Goal: Information Seeking & Learning: Compare options

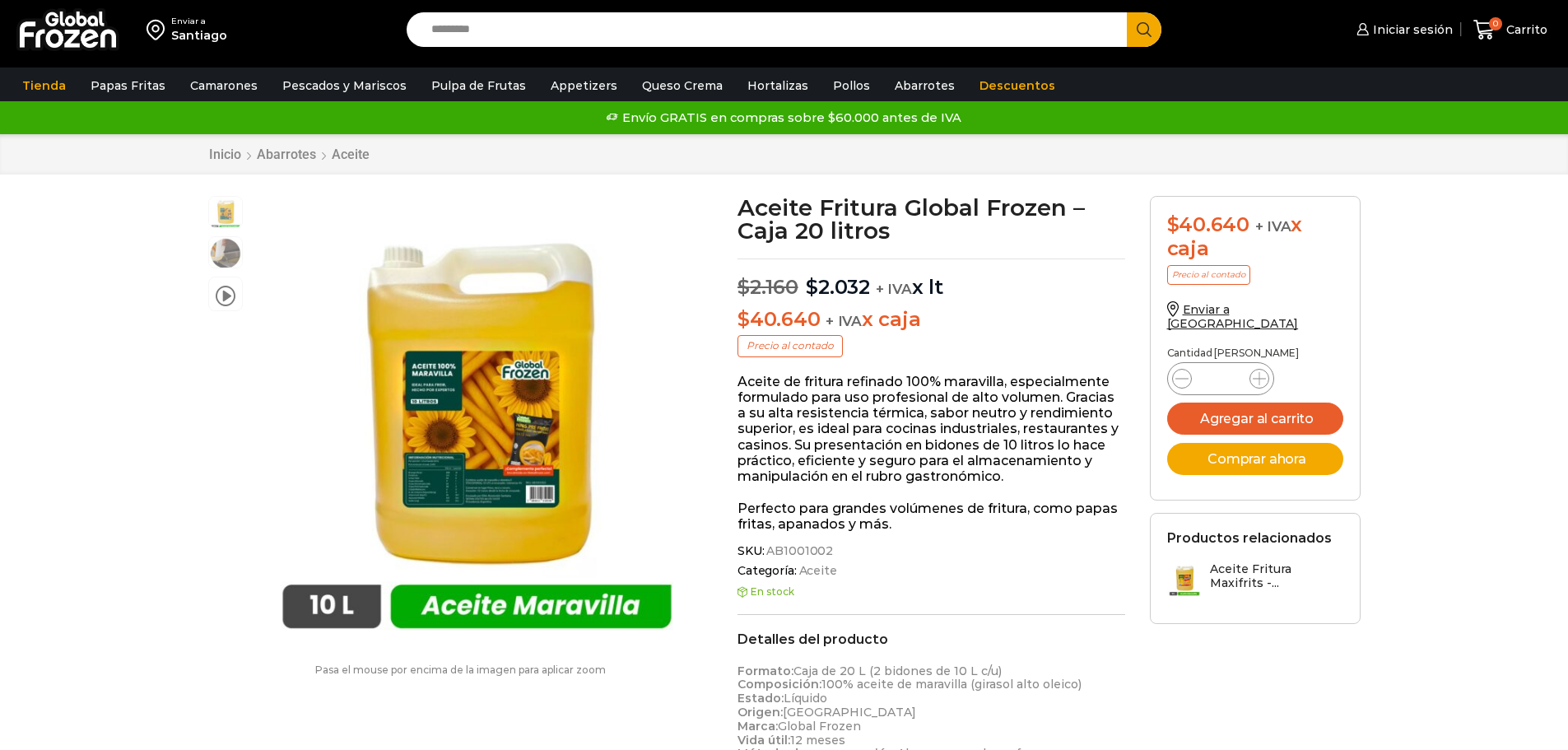
click at [440, 25] on input "Search input" at bounding box center [771, 29] width 697 height 35
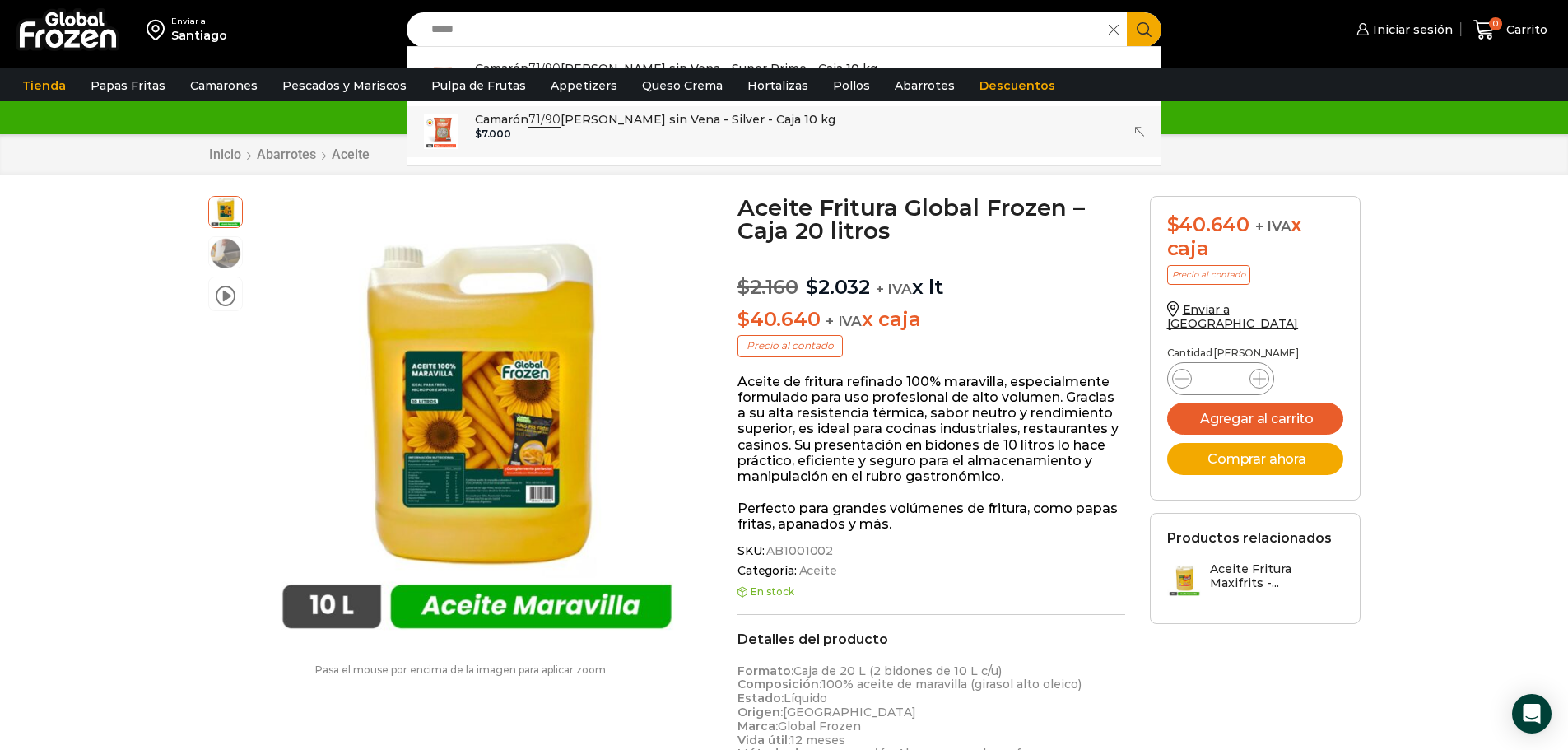
click at [761, 130] on div "$ 7.000" at bounding box center [655, 134] width 361 height 12
type input "**********"
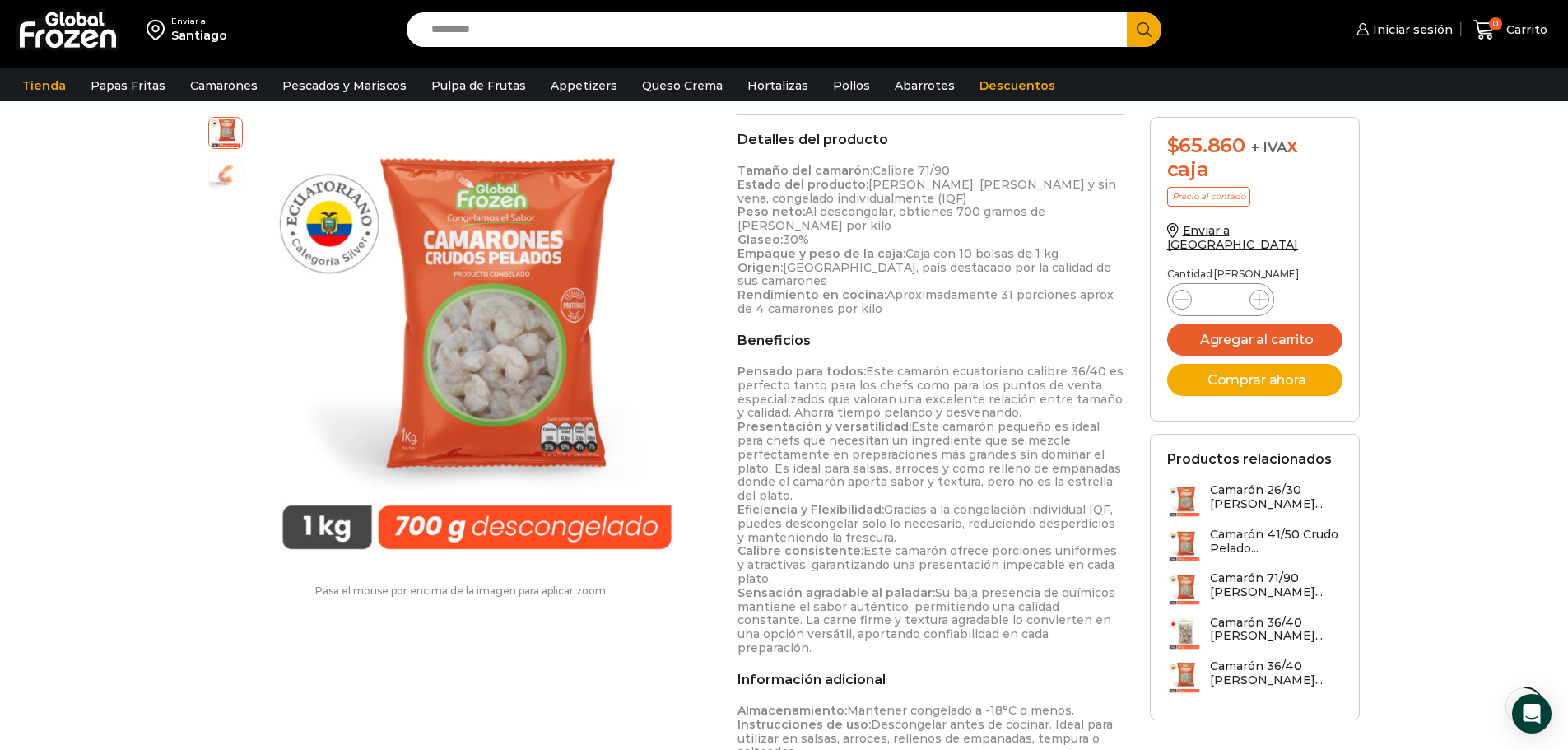
scroll to position [823, 0]
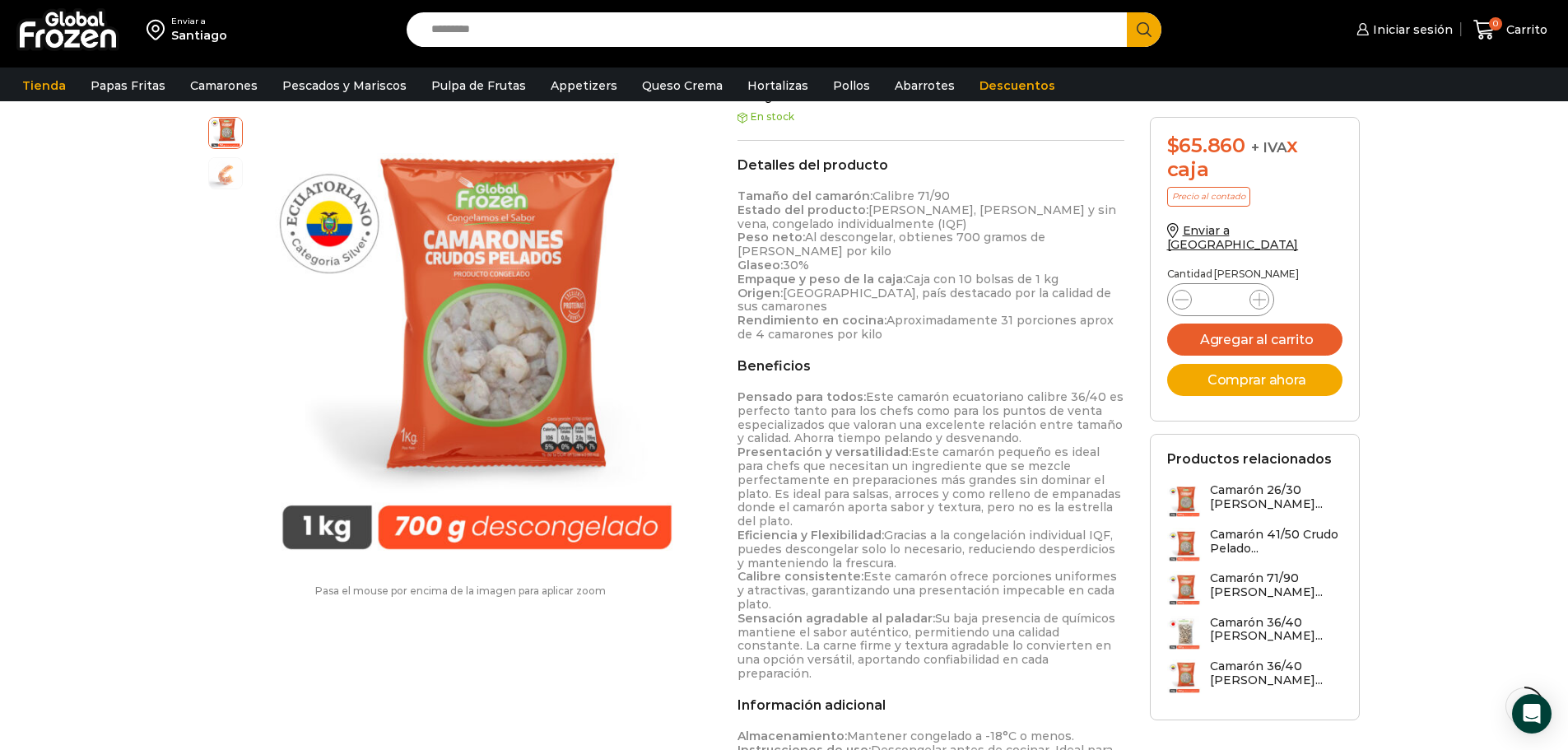
click at [567, 41] on input "Search input" at bounding box center [771, 29] width 697 height 35
click at [500, 29] on input "Search input" at bounding box center [771, 29] width 697 height 35
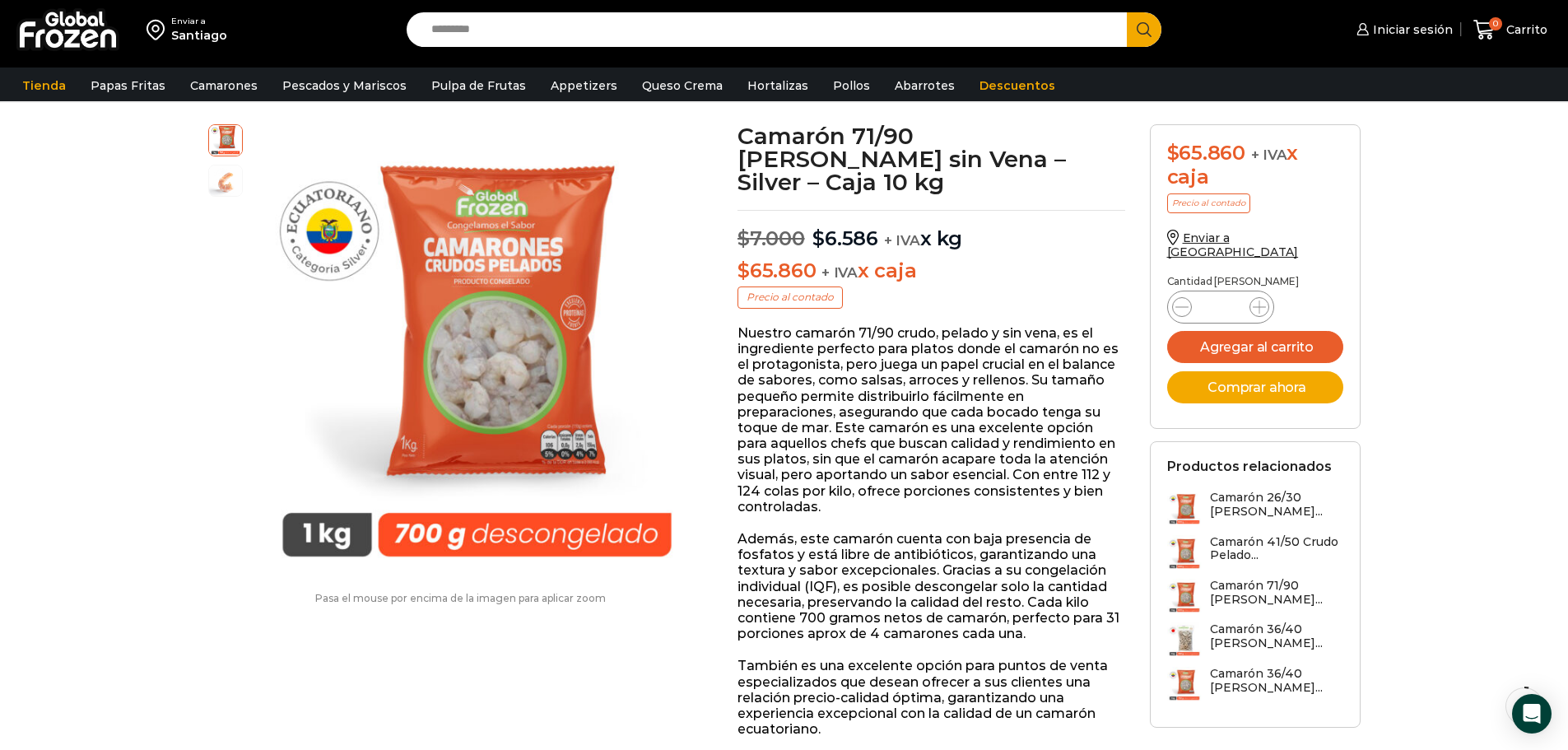
scroll to position [0, 0]
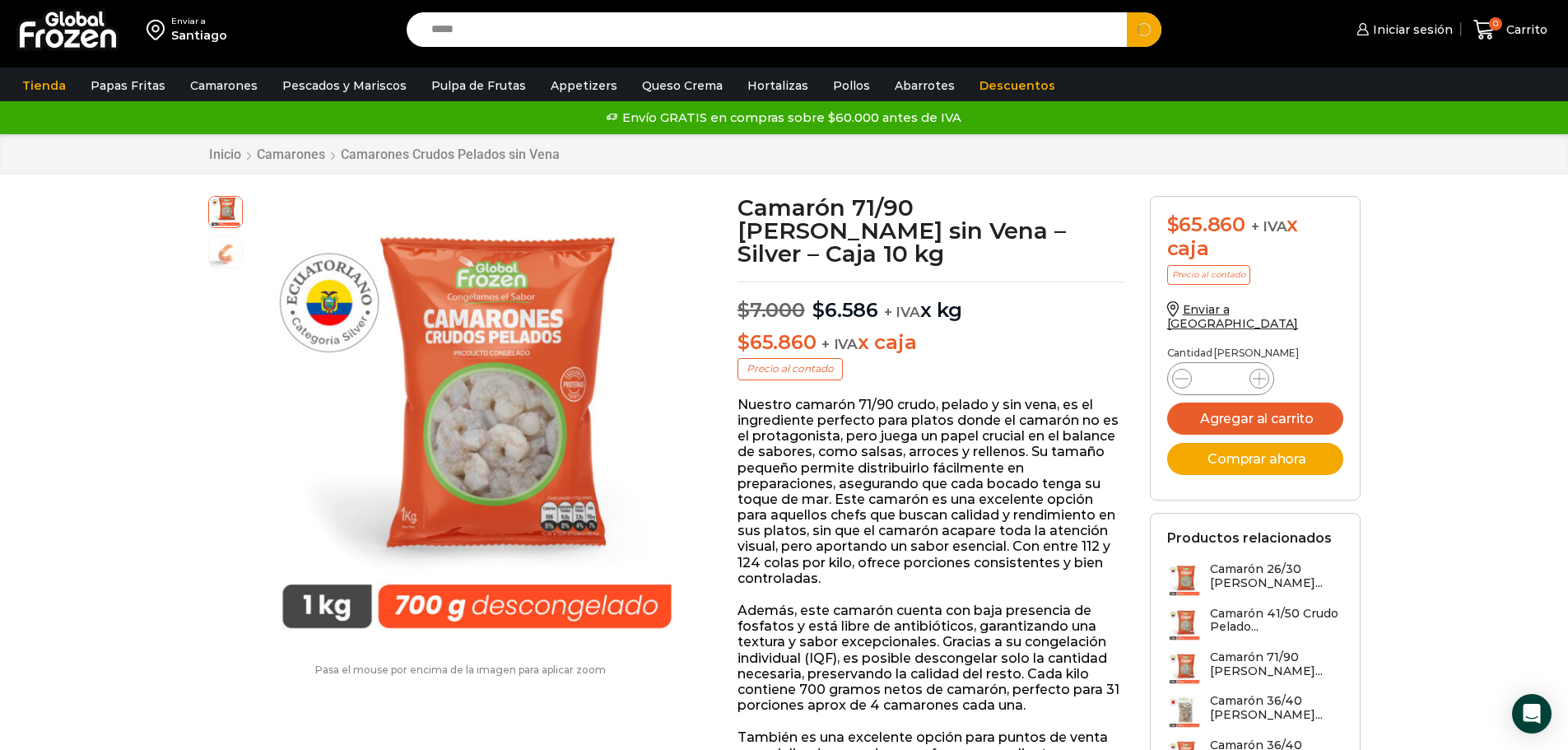
type input "*****"
click at [1126, 12] on button "Search" at bounding box center [1143, 29] width 35 height 35
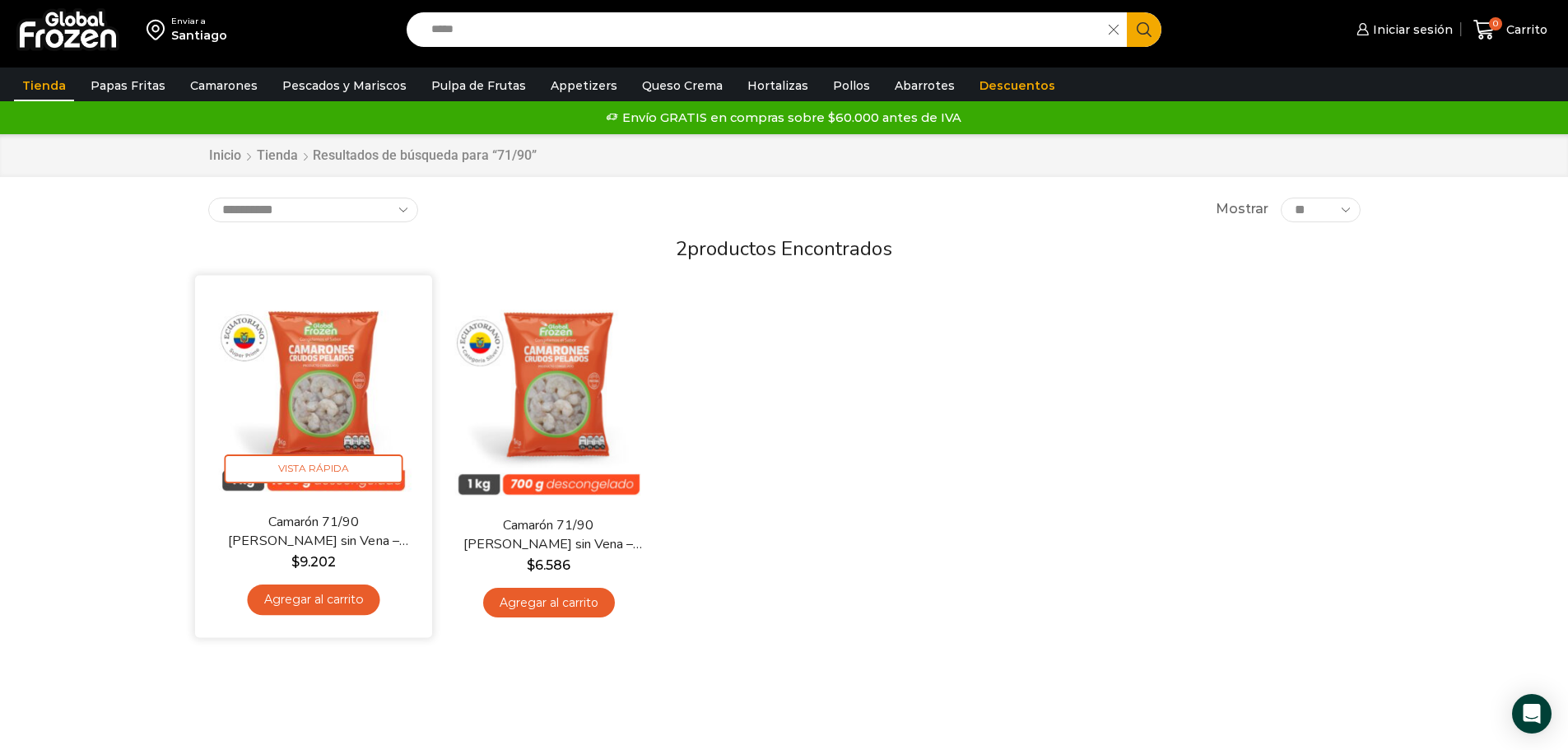
click at [306, 421] on img at bounding box center [313, 393] width 212 height 212
click at [331, 391] on img at bounding box center [313, 393] width 212 height 212
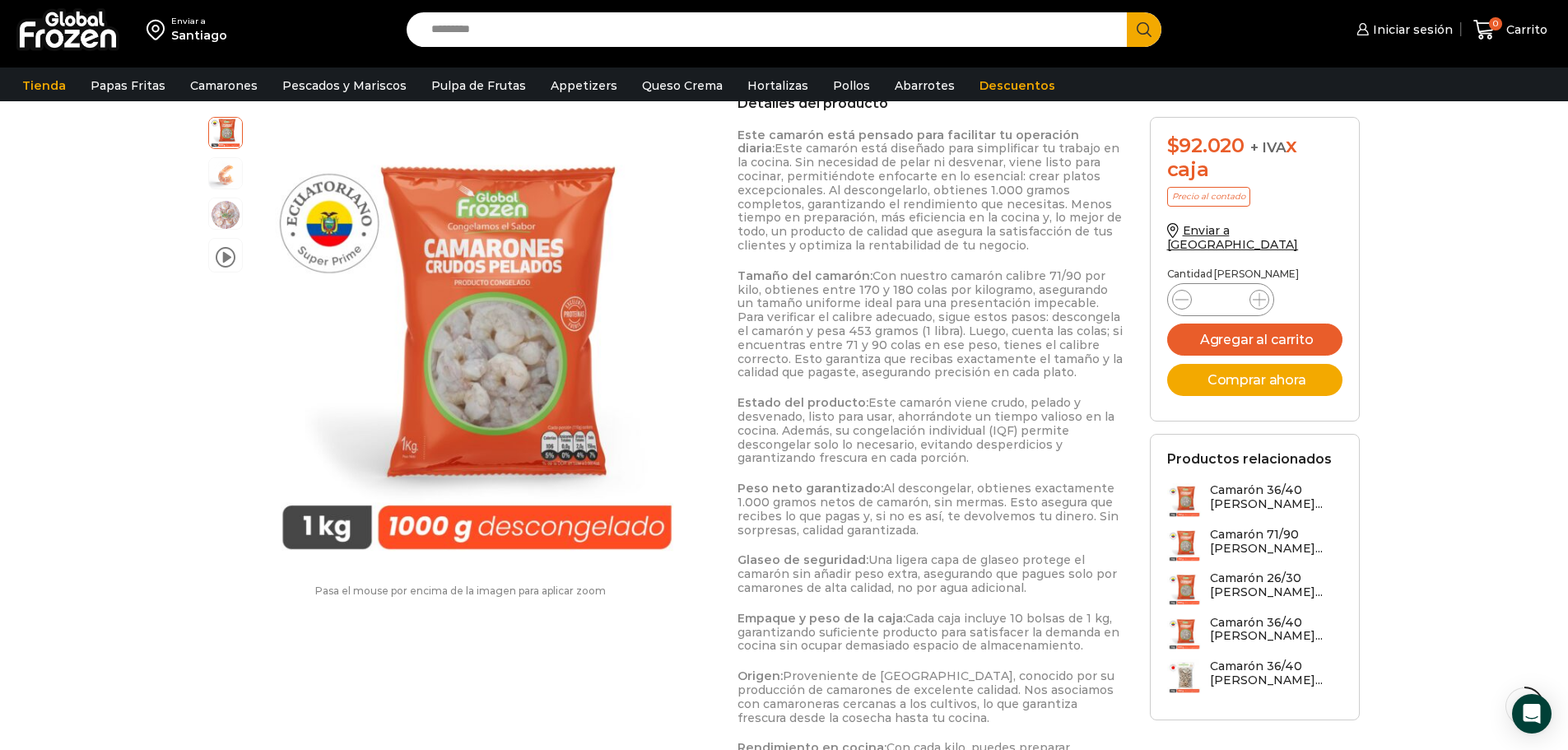
scroll to position [659, 0]
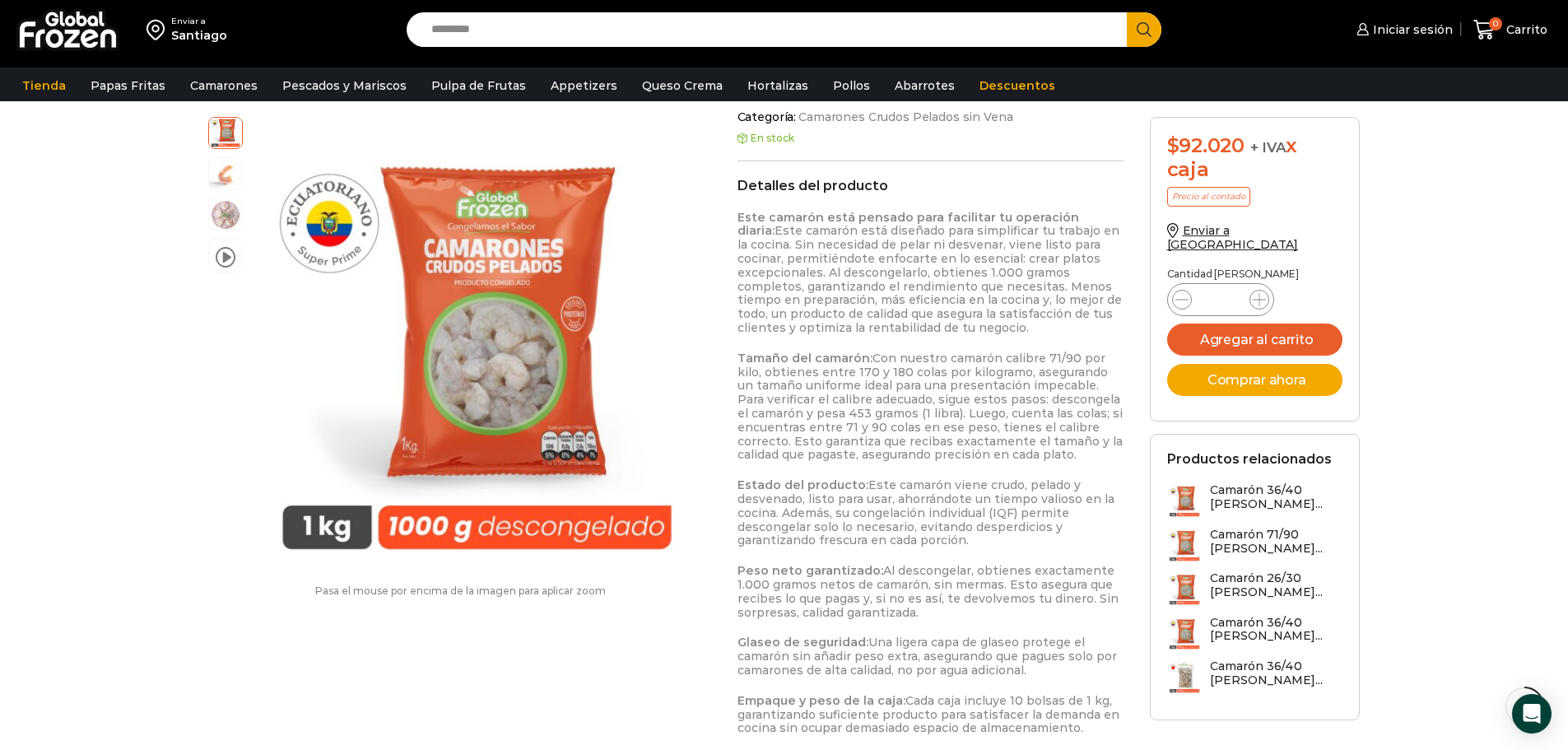
click at [445, 27] on input "Search input" at bounding box center [771, 29] width 697 height 35
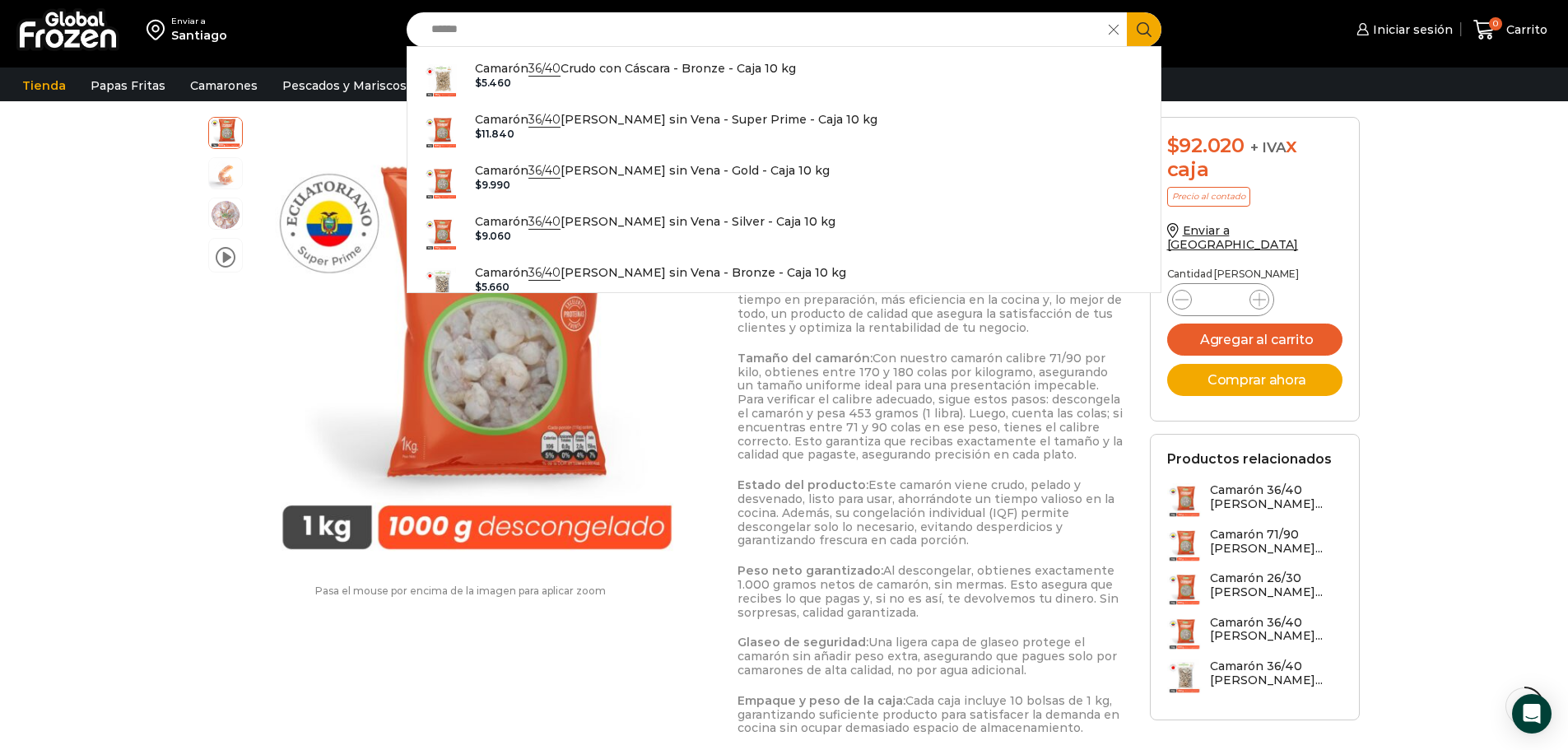
type input "*****"
click at [1126, 12] on button "Search" at bounding box center [1143, 29] width 35 height 35
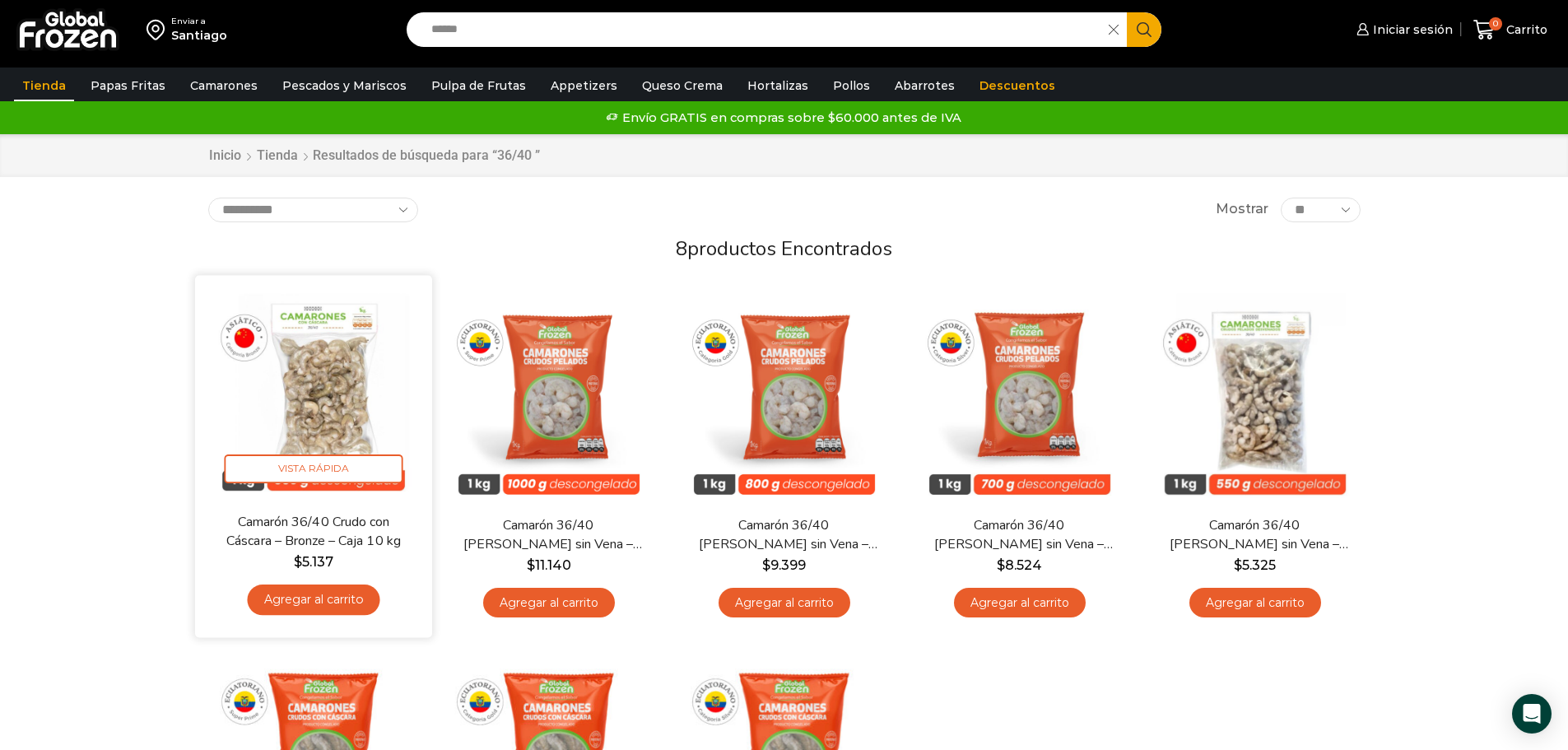
click at [364, 411] on img at bounding box center [313, 393] width 212 height 212
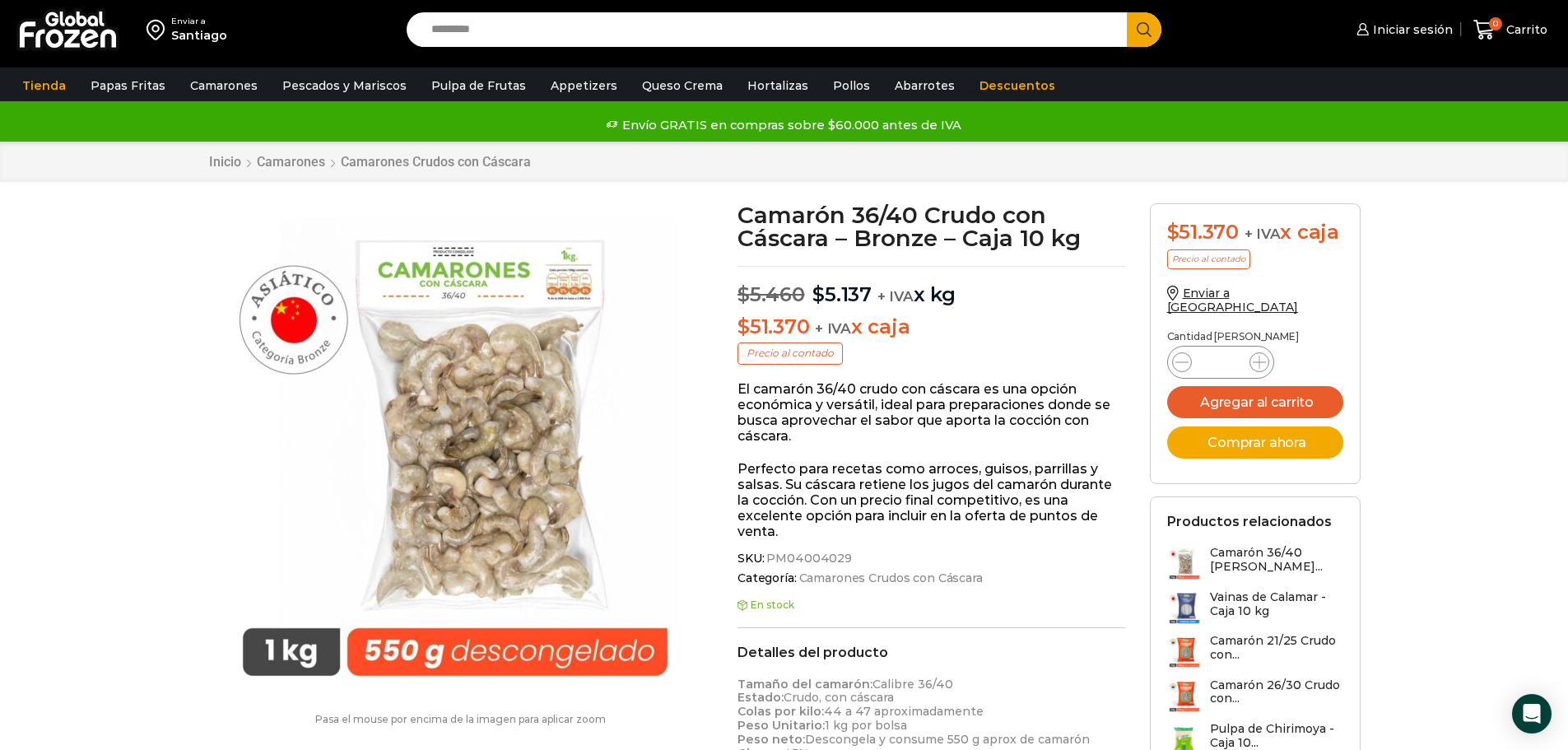
click at [497, 25] on input "Search input" at bounding box center [771, 29] width 697 height 35
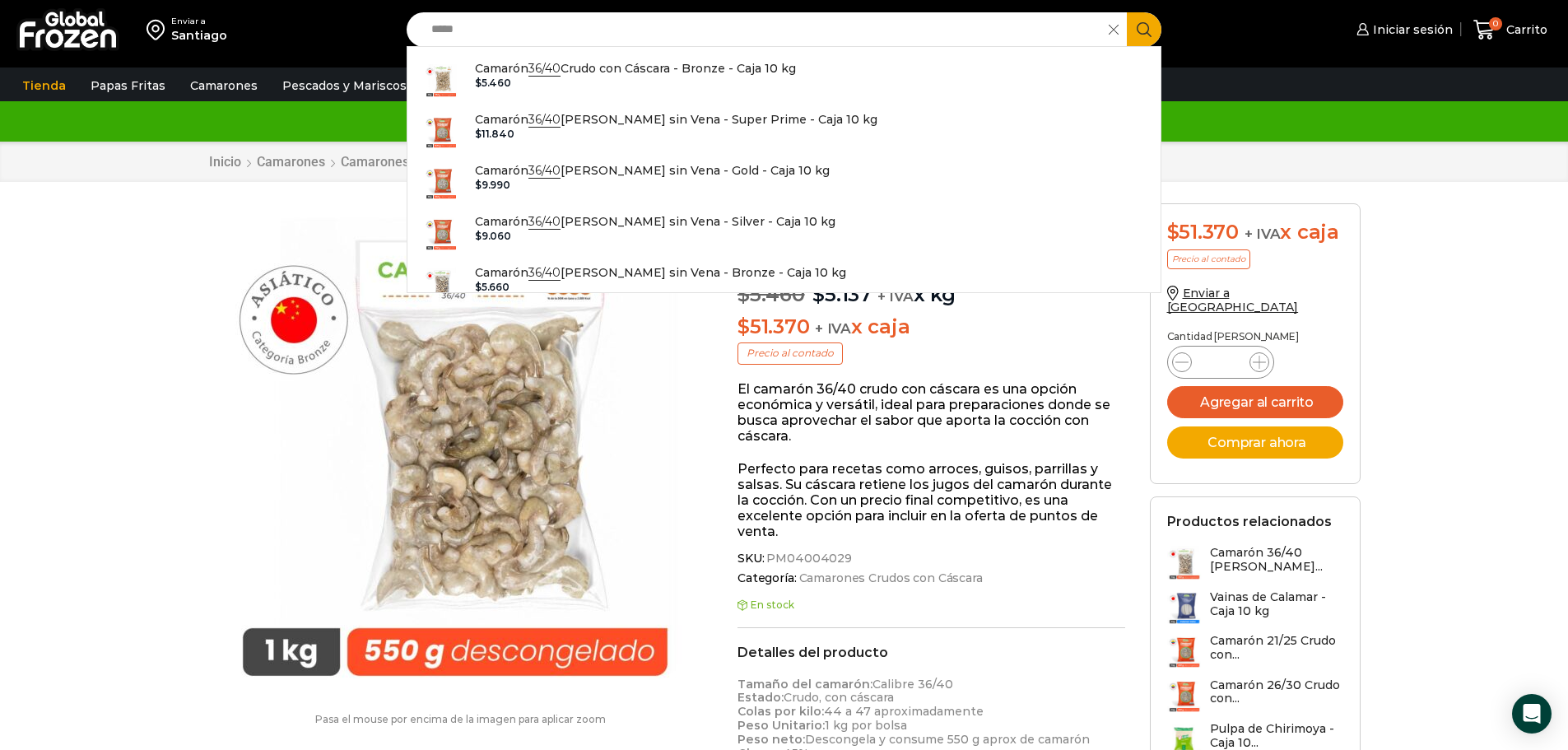
type input "*****"
click at [1126, 12] on button "Search" at bounding box center [1143, 29] width 35 height 35
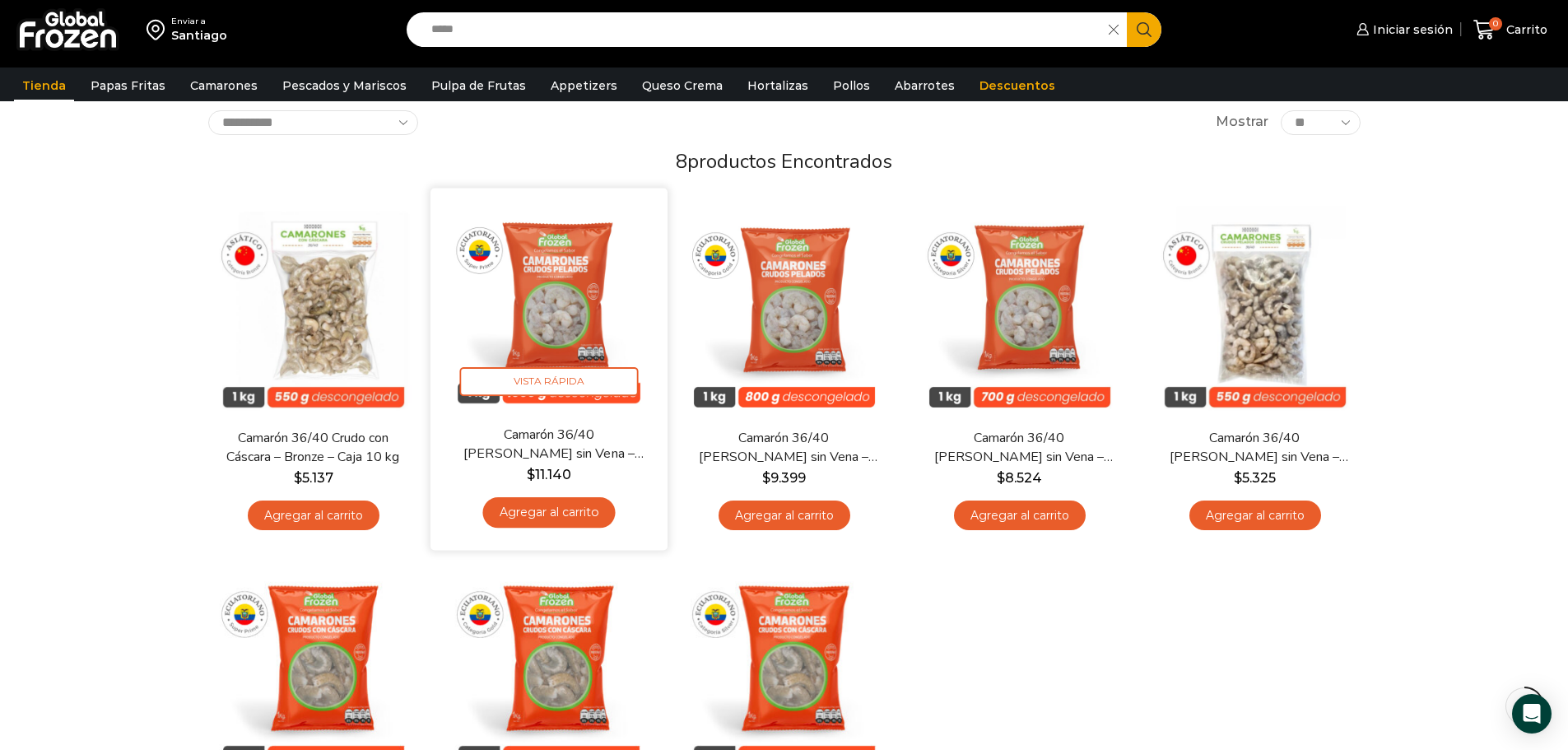
scroll to position [82, 0]
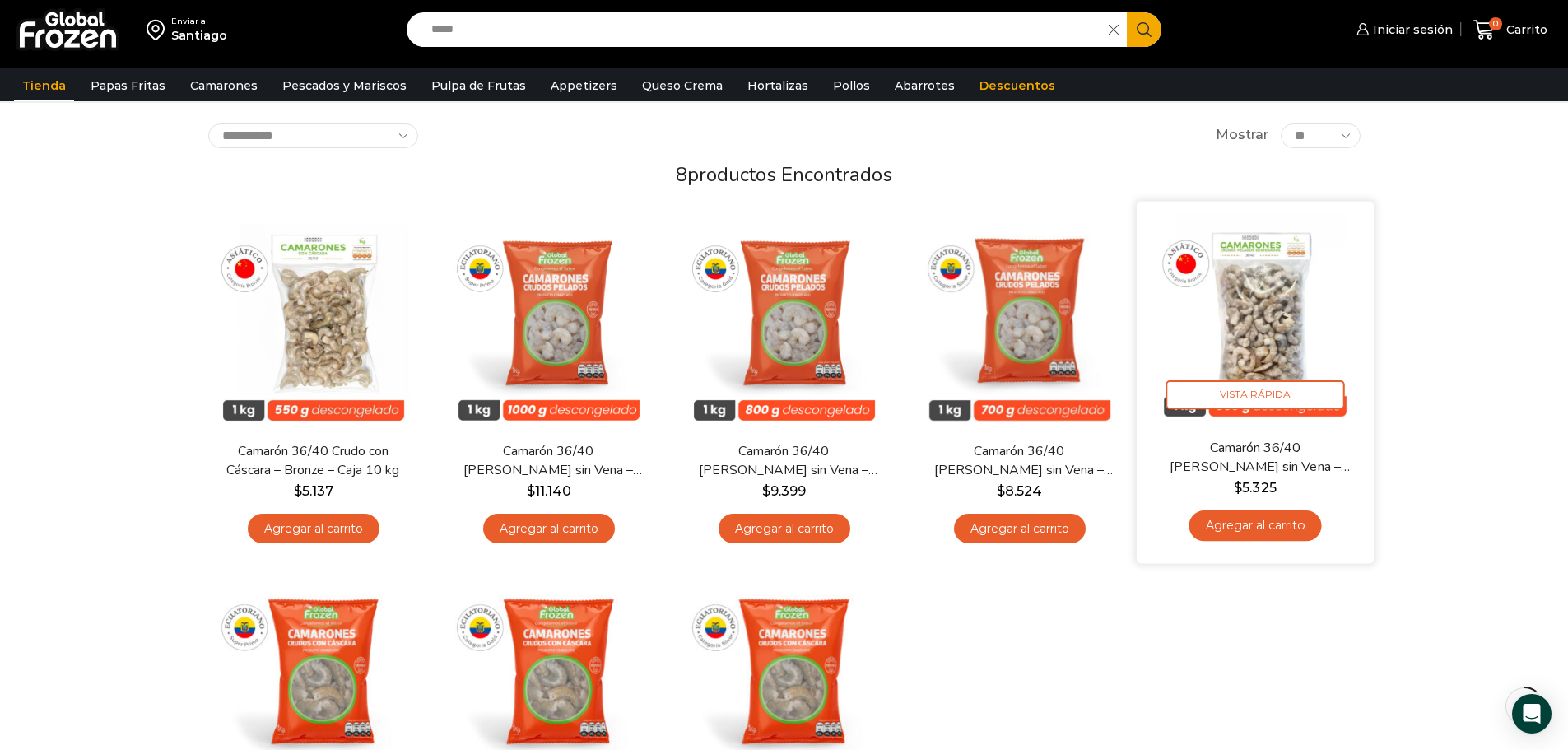
click at [1284, 340] on img at bounding box center [1255, 319] width 212 height 212
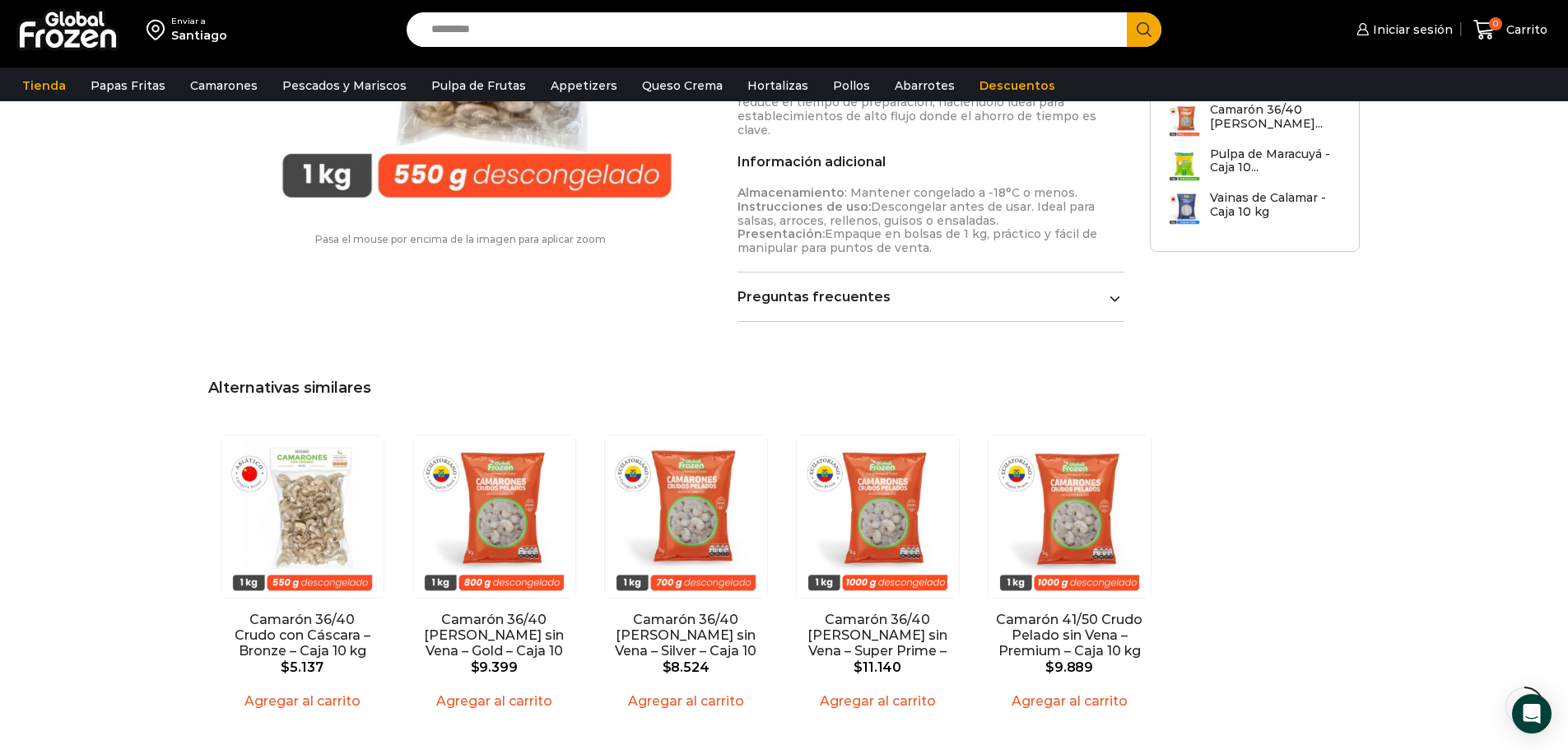
scroll to position [923, 0]
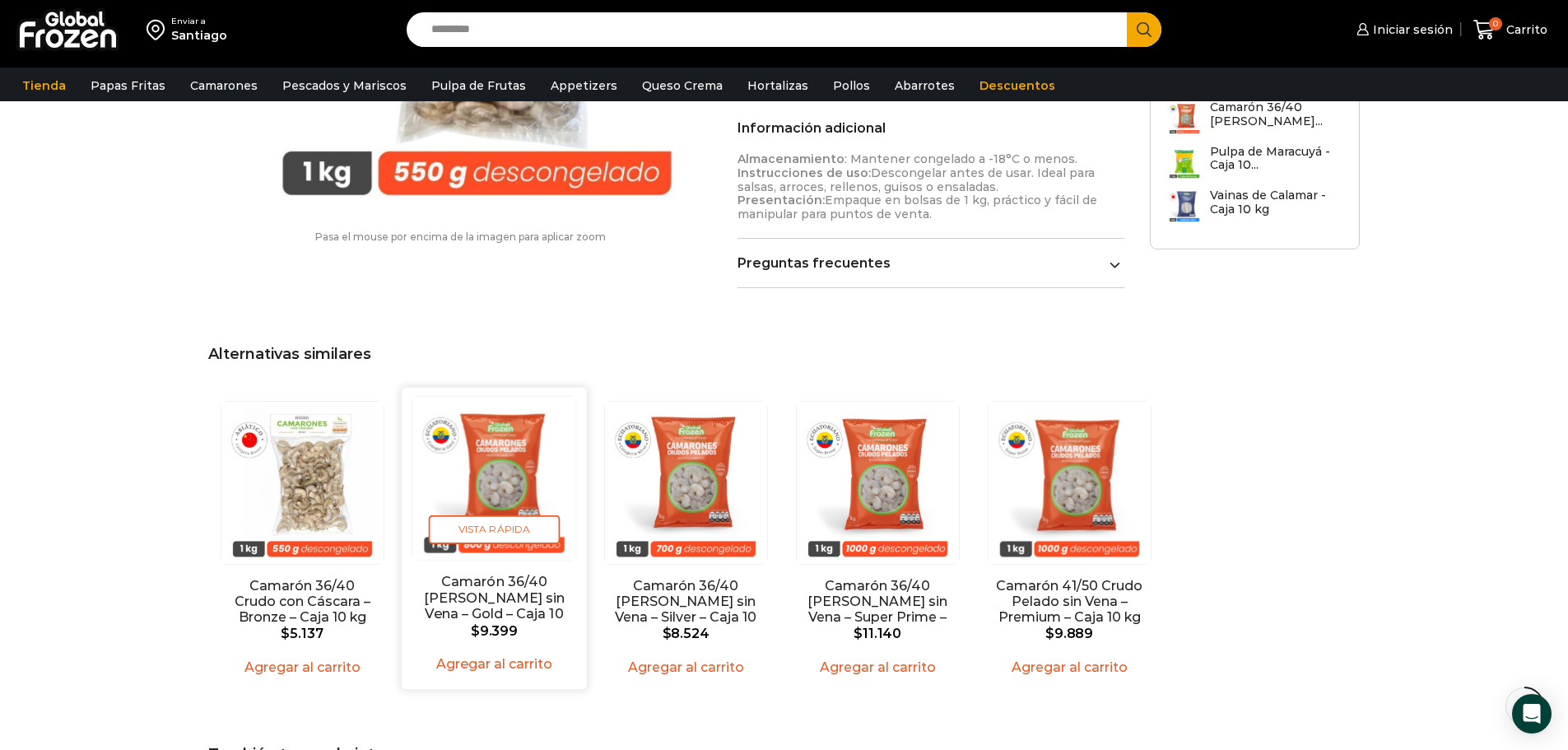
click at [513, 451] on img "2 / 5" at bounding box center [493, 477] width 163 height 163
click at [507, 454] on img "2 / 5" at bounding box center [493, 477] width 163 height 163
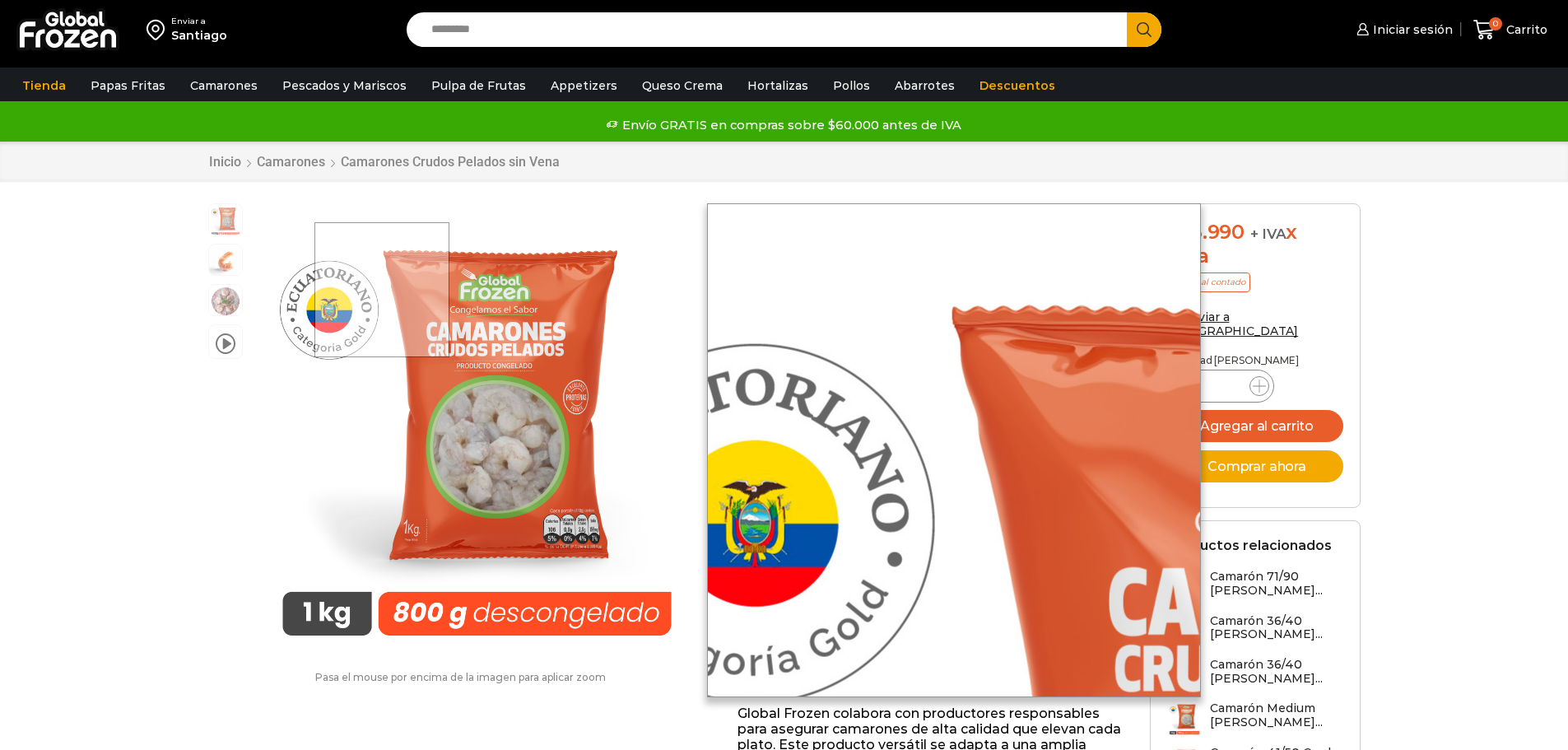
scroll to position [1, 0]
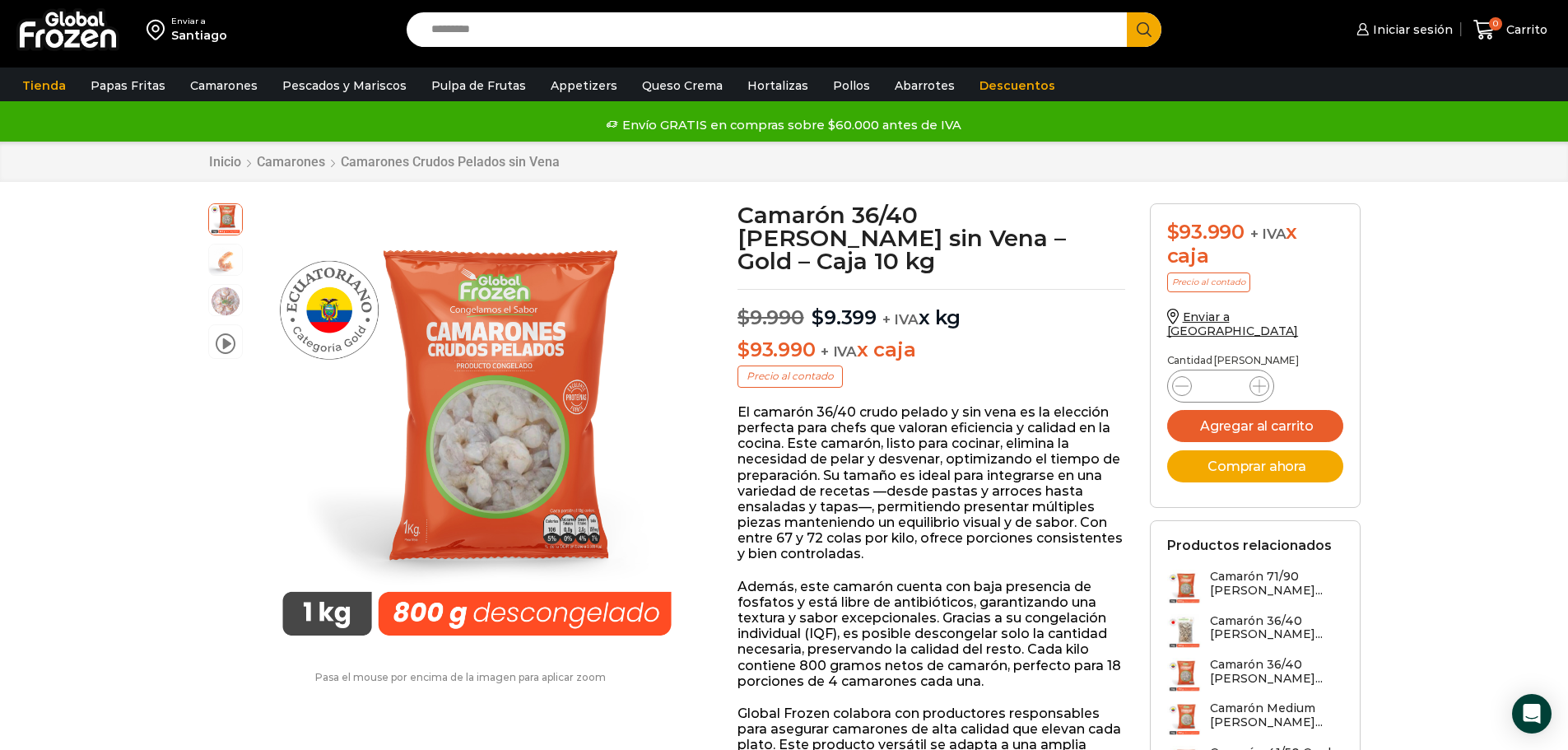
click at [487, 32] on input "Search input" at bounding box center [771, 29] width 697 height 35
type input "*****"
click at [1126, 12] on button "Search" at bounding box center [1143, 29] width 35 height 35
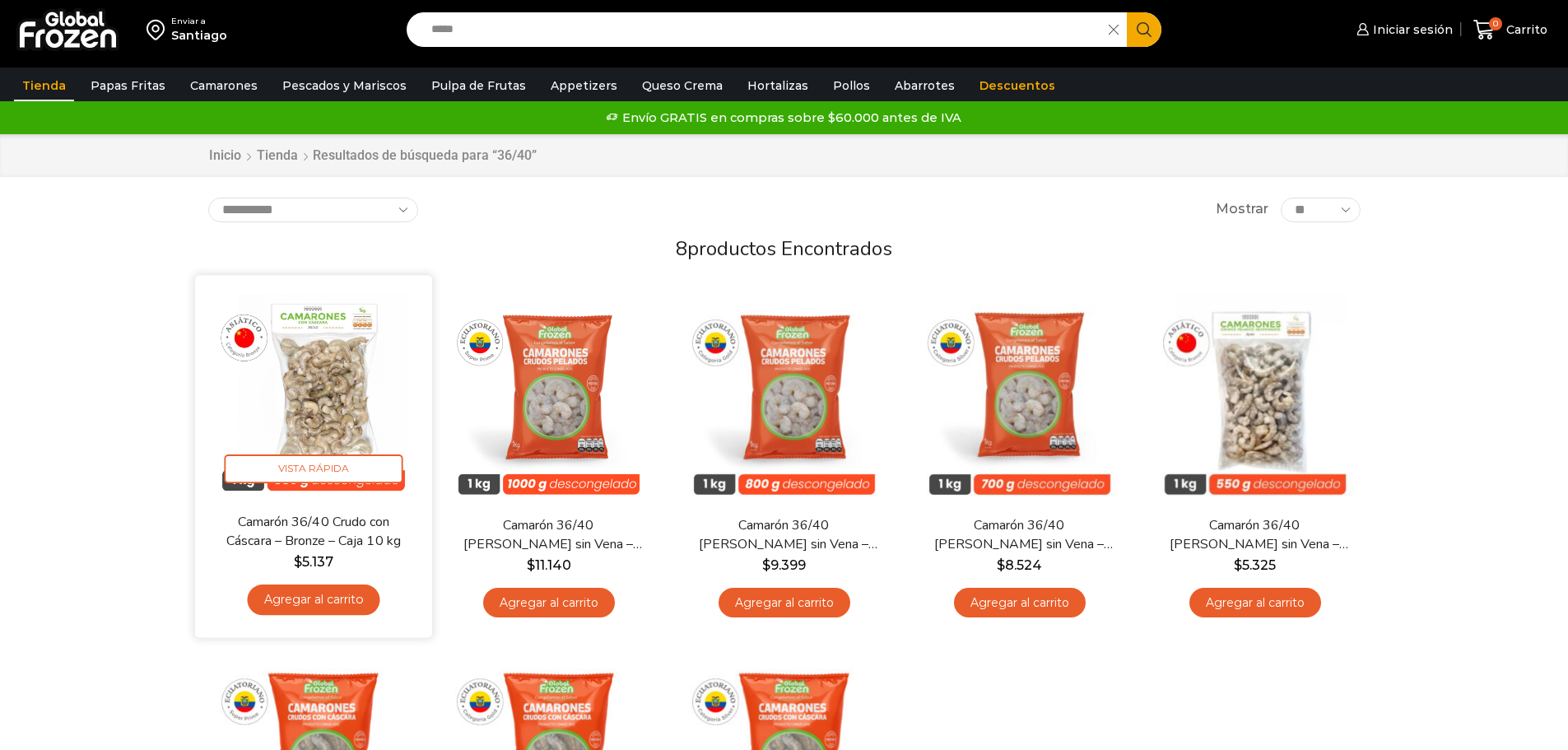
click at [360, 389] on img at bounding box center [313, 393] width 212 height 212
click at [294, 392] on img at bounding box center [313, 393] width 212 height 212
